Goal: Check status: Check status

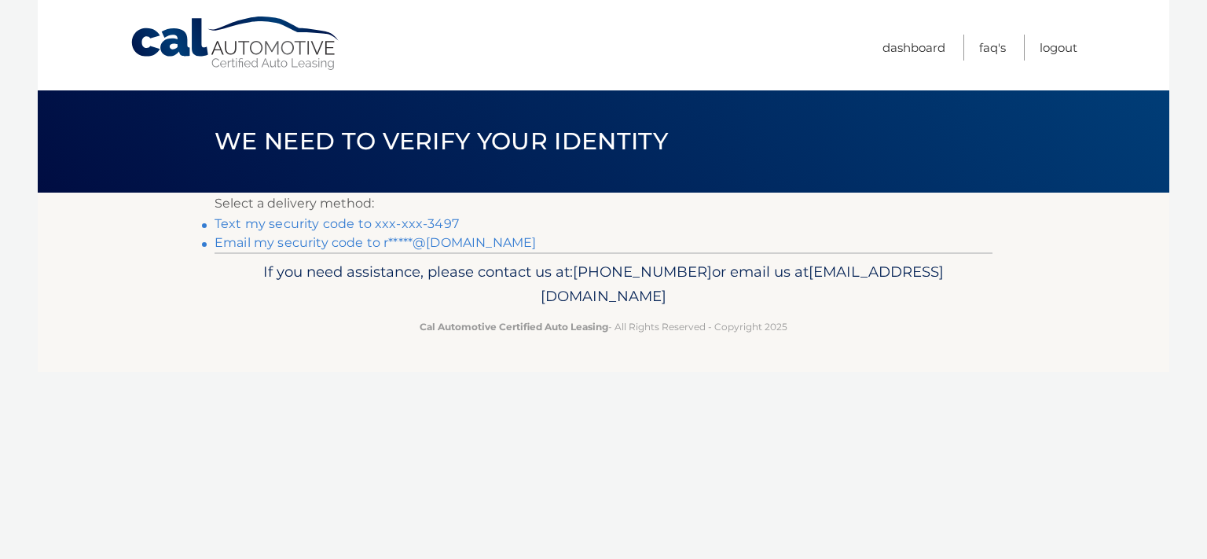
click at [328, 224] on link "Text my security code to xxx-xxx-3497" at bounding box center [336, 223] width 244 height 15
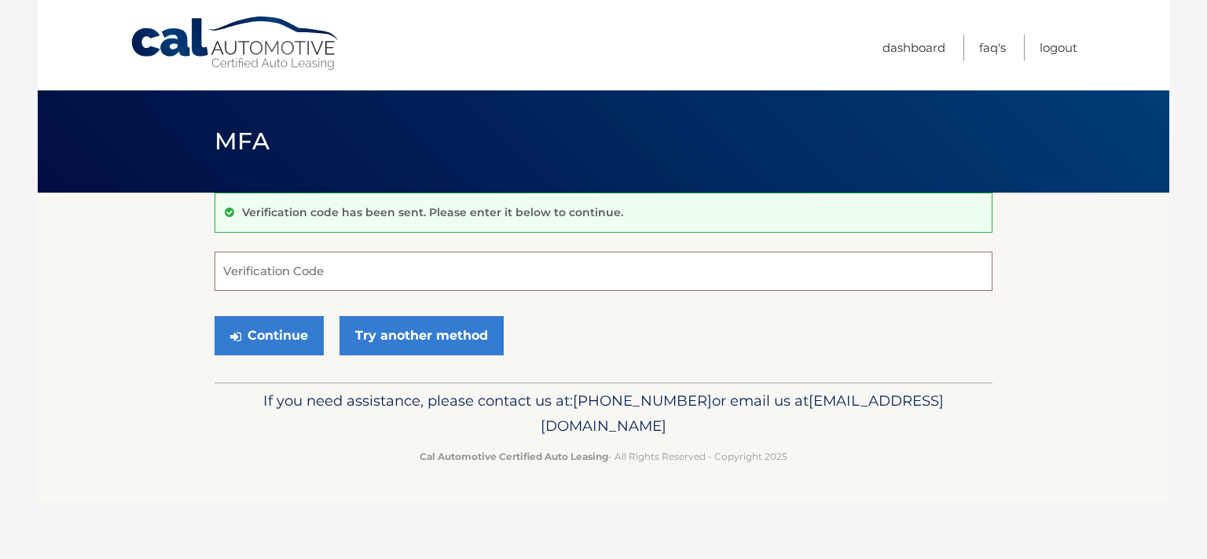
click at [289, 273] on input "Verification Code" at bounding box center [603, 270] width 778 height 39
type input "358827"
click at [286, 329] on button "Continue" at bounding box center [268, 335] width 109 height 39
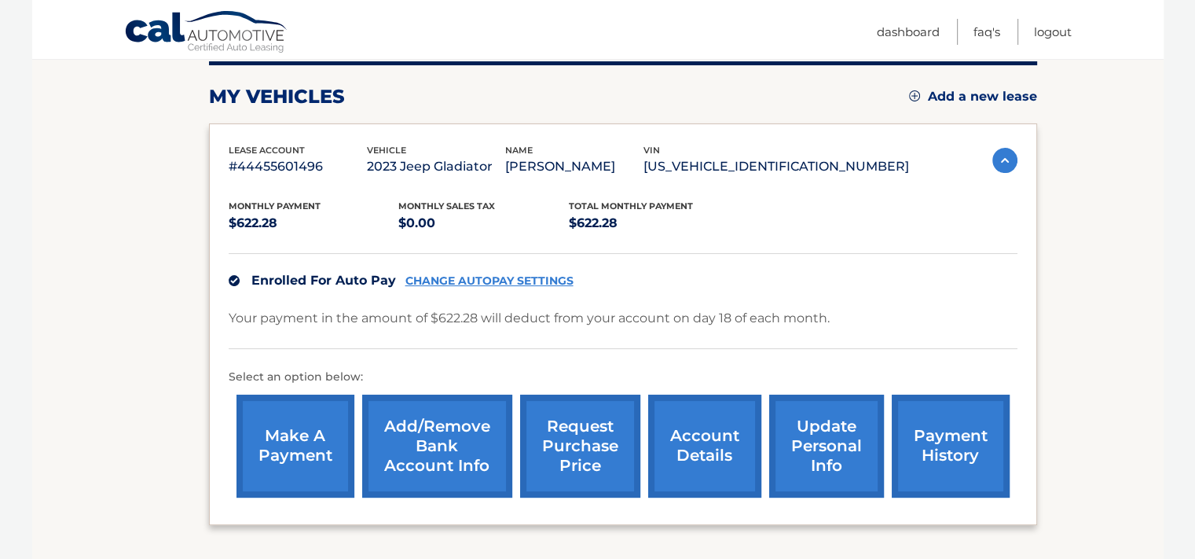
scroll to position [201, 0]
click at [698, 442] on link "account details" at bounding box center [704, 446] width 113 height 103
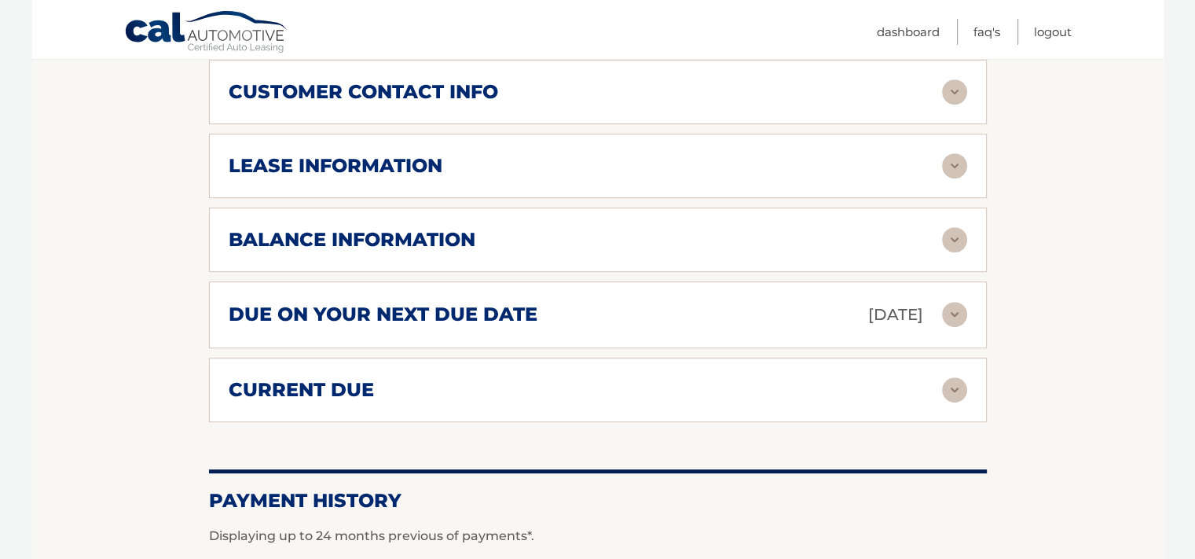
scroll to position [812, 0]
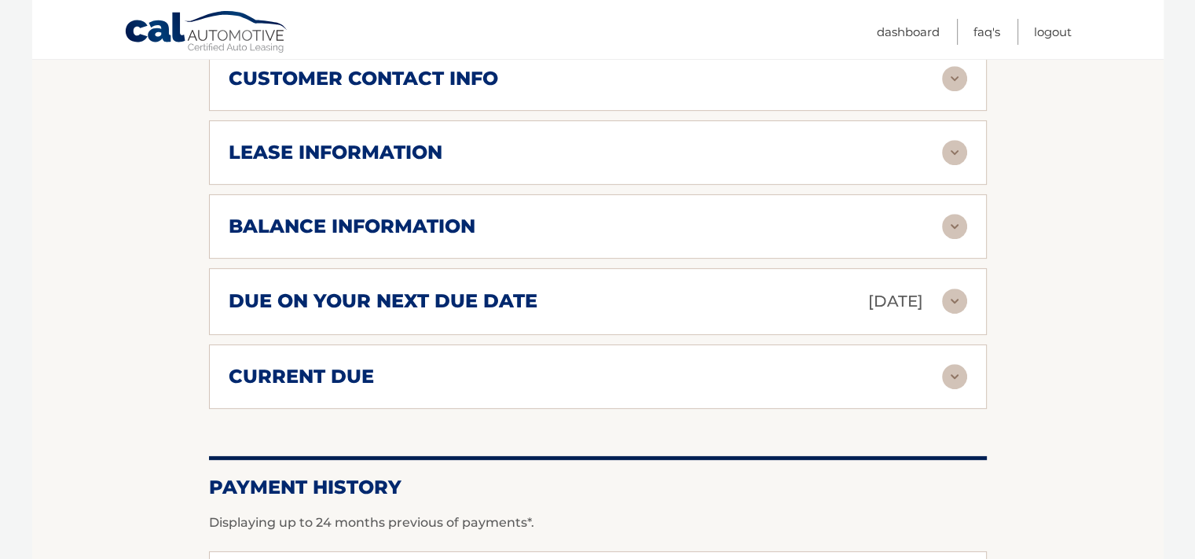
click at [958, 140] on img at bounding box center [954, 152] width 25 height 25
